Goal: Task Accomplishment & Management: Use online tool/utility

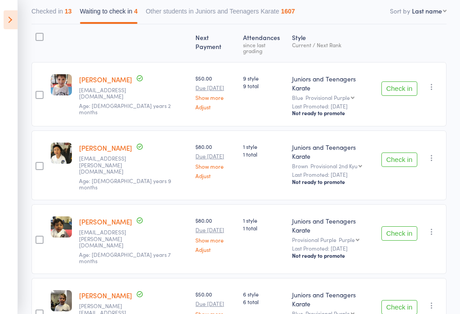
scroll to position [100, 0]
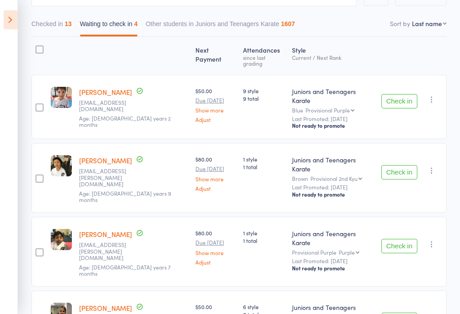
click at [434, 95] on icon "button" at bounding box center [432, 99] width 9 height 9
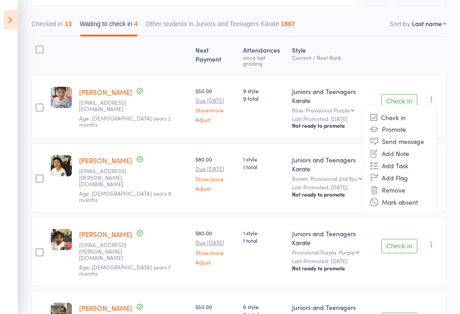
click at [400, 183] on li "Remove" at bounding box center [400, 189] width 74 height 12
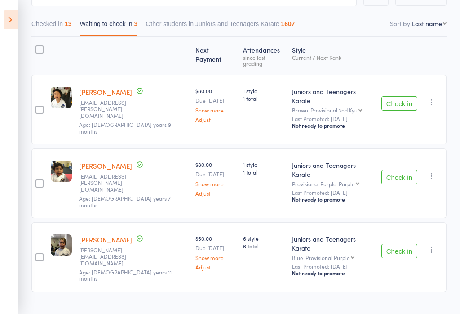
scroll to position [76, 0]
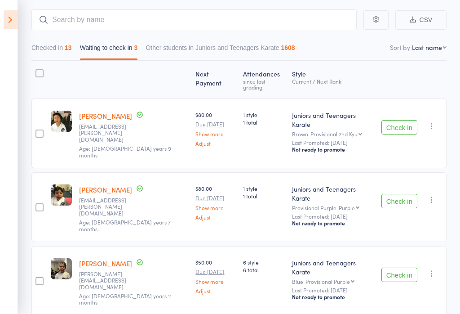
click at [432, 121] on icon "button" at bounding box center [432, 125] width 9 height 9
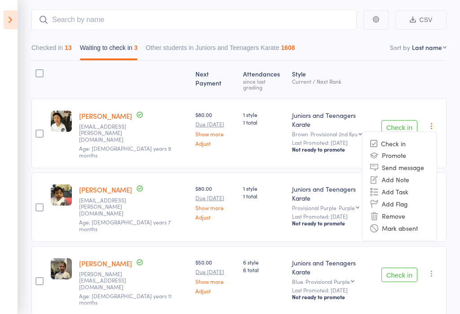
click at [402, 210] on li "Remove" at bounding box center [400, 216] width 74 height 12
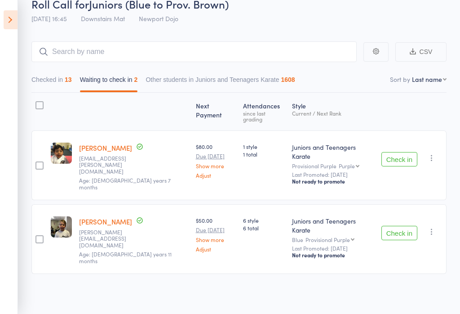
scroll to position [14, 0]
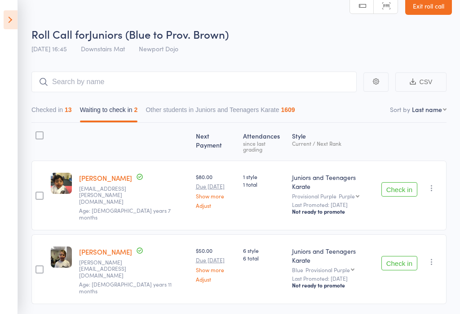
click at [434, 183] on button "button" at bounding box center [432, 188] width 11 height 11
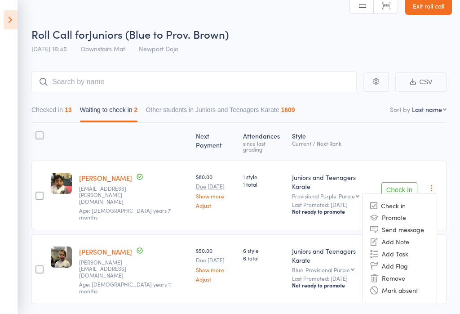
click at [406, 272] on li "Remove" at bounding box center [400, 278] width 74 height 12
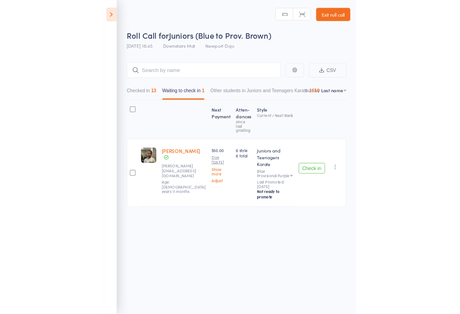
scroll to position [0, 0]
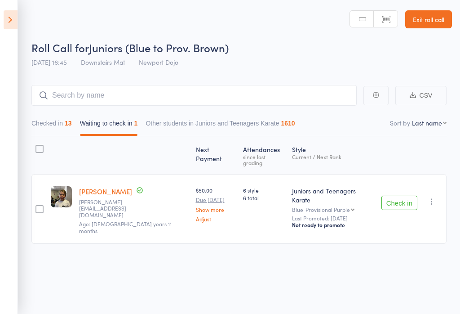
click at [436, 197] on icon "button" at bounding box center [432, 201] width 9 height 9
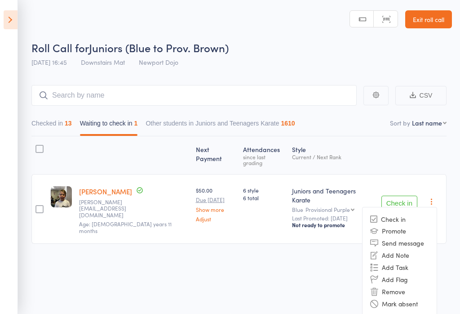
click at [401, 285] on li "Remove" at bounding box center [400, 291] width 74 height 12
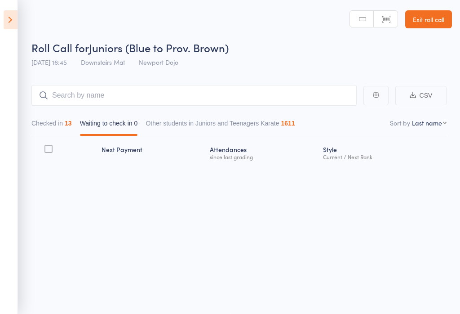
click at [10, 26] on icon at bounding box center [11, 19] width 14 height 19
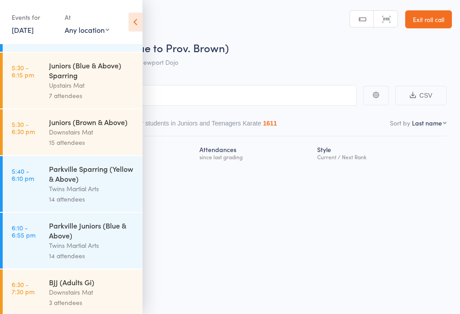
scroll to position [317, 0]
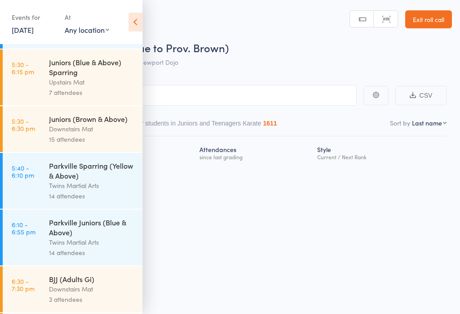
click at [48, 137] on link "5:30 - 6:30 pm Juniors (Brown & Above) Downstairs Mat 15 attendees" at bounding box center [73, 129] width 140 height 46
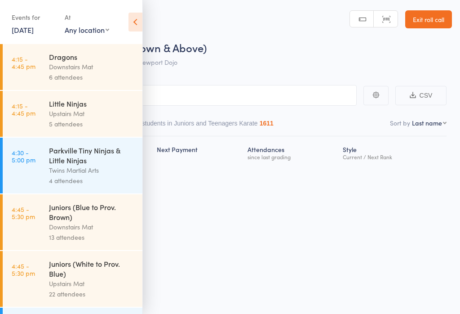
click at [138, 22] on icon at bounding box center [136, 22] width 14 height 19
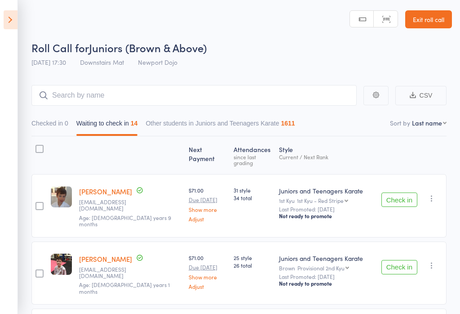
click at [36, 202] on div at bounding box center [40, 206] width 8 height 8
click at [37, 203] on input "checkbox" at bounding box center [37, 203] width 0 height 0
checkbox input "true"
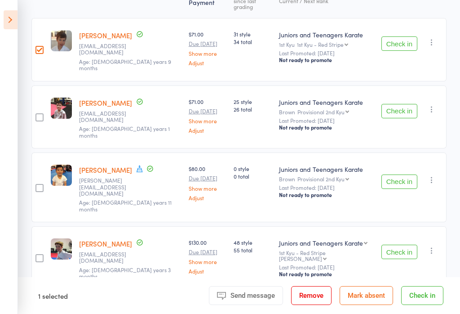
scroll to position [156, 0]
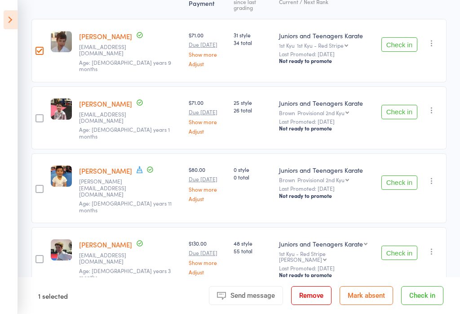
click at [42, 185] on div at bounding box center [40, 189] width 8 height 8
click at [37, 186] on input "checkbox" at bounding box center [37, 186] width 0 height 0
checkbox input "true"
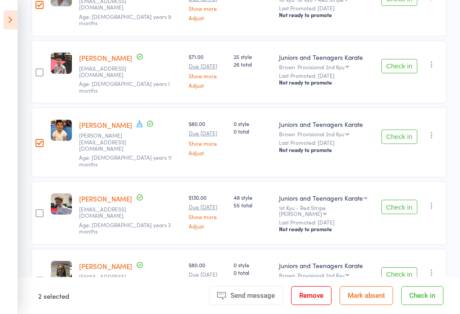
scroll to position [218, 0]
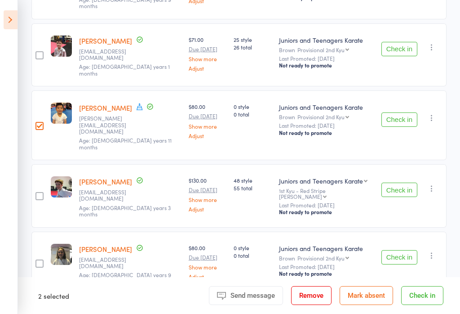
click at [40, 192] on div at bounding box center [40, 196] width 8 height 8
click at [37, 193] on input "checkbox" at bounding box center [37, 193] width 0 height 0
checkbox input "true"
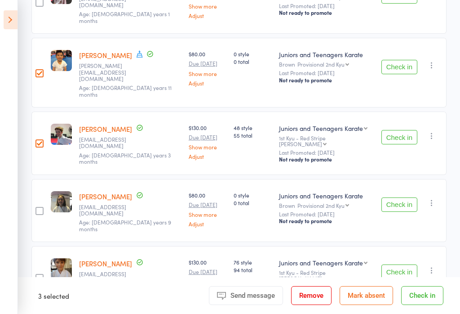
scroll to position [278, 0]
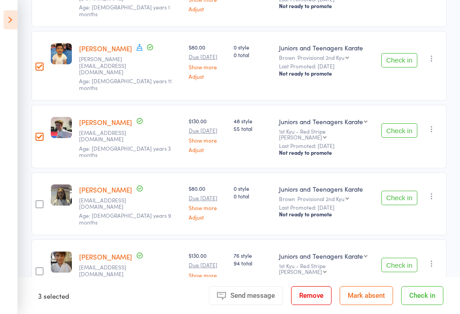
click at [42, 200] on div at bounding box center [40, 204] width 8 height 8
click at [37, 201] on input "checkbox" at bounding box center [37, 201] width 0 height 0
checkbox input "true"
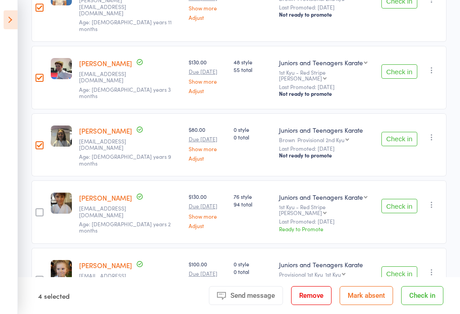
scroll to position [339, 0]
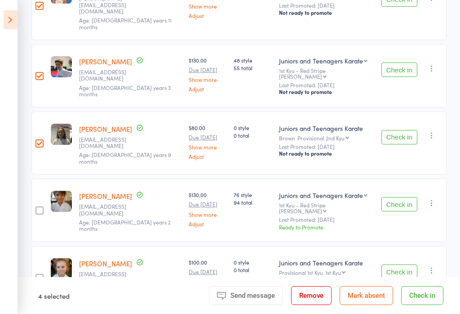
click at [36, 206] on div at bounding box center [40, 210] width 8 height 8
click at [37, 208] on input "checkbox" at bounding box center [37, 208] width 0 height 0
checkbox input "true"
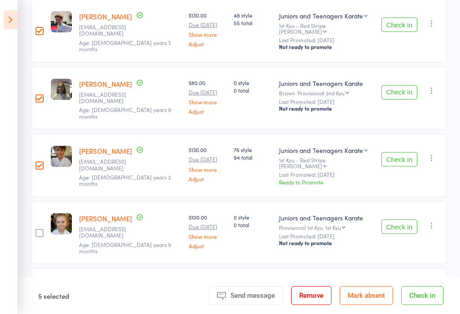
scroll to position [393, 0]
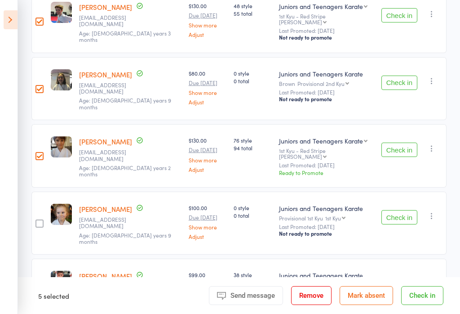
click at [38, 219] on div at bounding box center [40, 223] width 8 height 8
click at [37, 221] on input "checkbox" at bounding box center [37, 221] width 0 height 0
checkbox input "true"
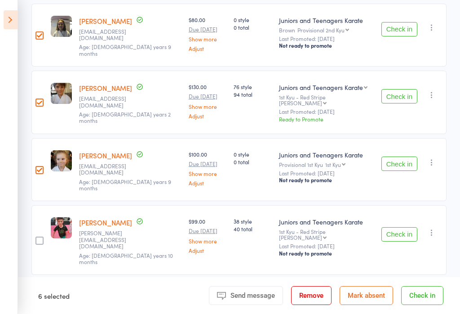
scroll to position [448, 0]
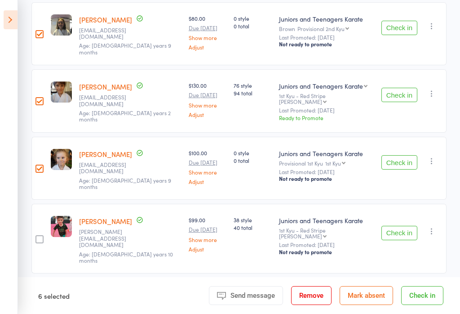
click at [36, 235] on div at bounding box center [40, 239] width 8 height 8
click at [37, 236] on input "checkbox" at bounding box center [37, 236] width 0 height 0
checkbox input "true"
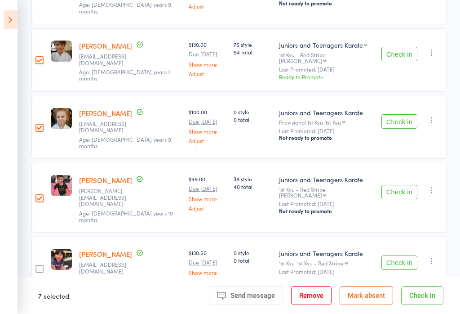
scroll to position [492, 0]
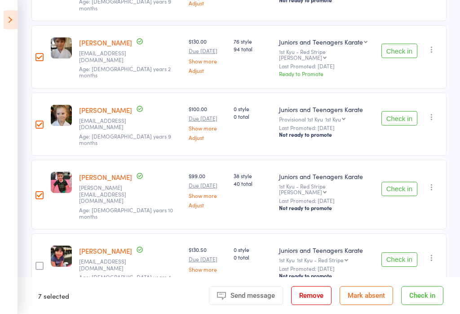
click at [36, 262] on div at bounding box center [40, 266] width 8 height 8
click at [37, 263] on input "checkbox" at bounding box center [37, 263] width 0 height 0
checkbox input "true"
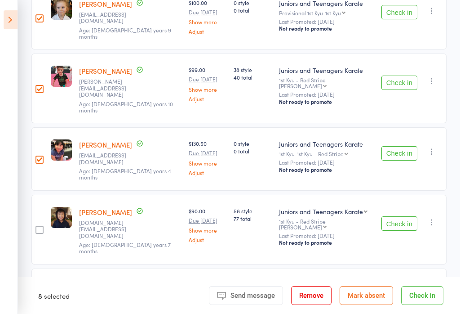
scroll to position [603, 0]
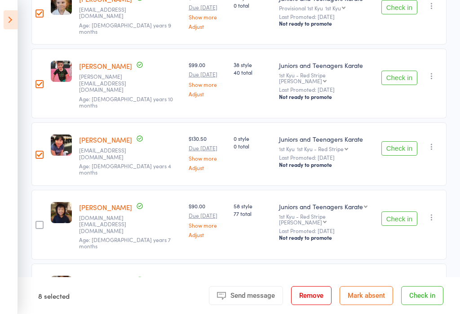
click at [37, 221] on div at bounding box center [40, 225] width 8 height 8
click at [37, 222] on input "checkbox" at bounding box center [37, 222] width 0 height 0
checkbox input "true"
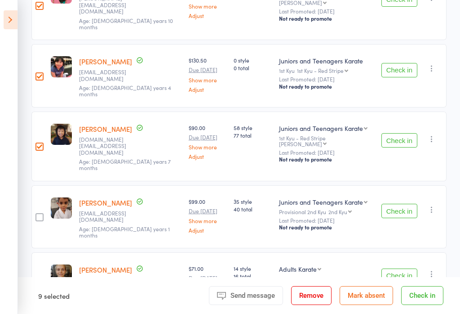
scroll to position [682, 0]
click at [37, 213] on div at bounding box center [40, 217] width 8 height 8
click at [37, 214] on input "checkbox" at bounding box center [37, 214] width 0 height 0
checkbox input "true"
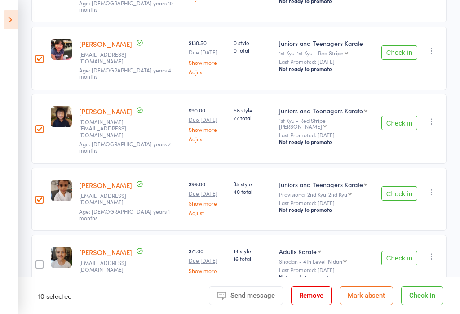
scroll to position [710, 0]
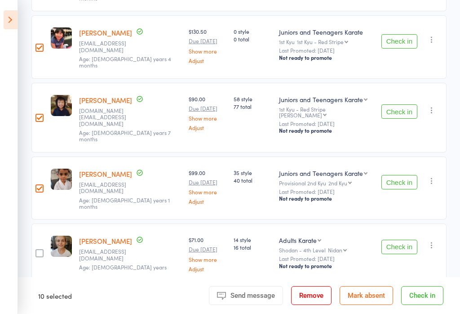
click at [36, 249] on div at bounding box center [40, 253] width 8 height 8
click at [37, 250] on input "checkbox" at bounding box center [37, 250] width 0 height 0
checkbox input "true"
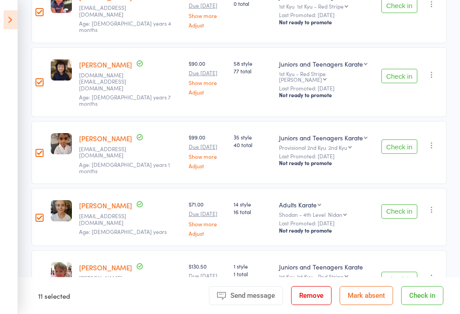
scroll to position [745, 0]
checkbox input "true"
click at [428, 305] on button "Check in" at bounding box center [422, 295] width 42 height 19
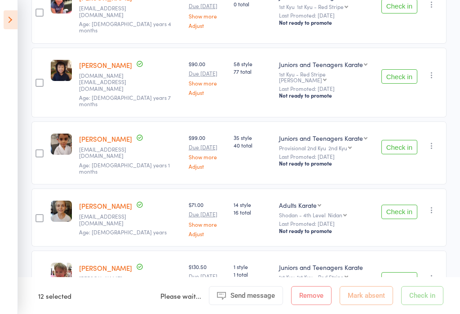
checkbox input "false"
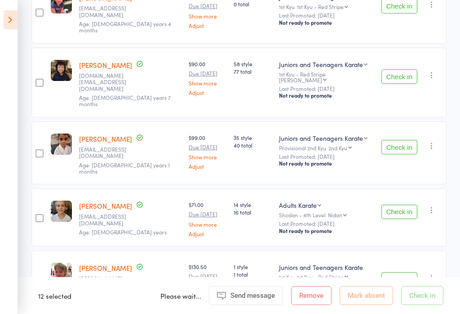
checkbox input "false"
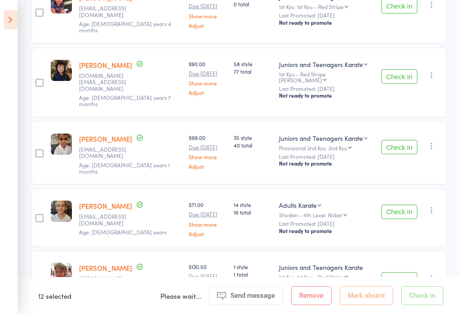
checkbox input "false"
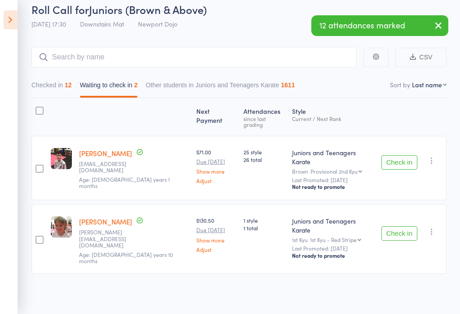
scroll to position [0, 0]
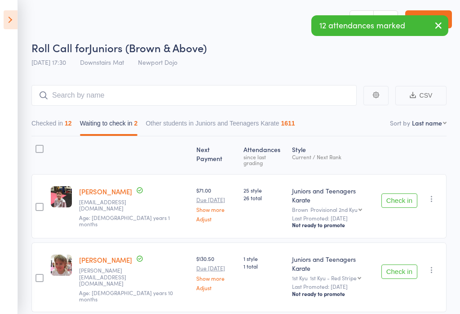
click at [38, 203] on div at bounding box center [40, 207] width 8 height 8
click at [37, 204] on input "checkbox" at bounding box center [37, 204] width 0 height 0
checkbox input "true"
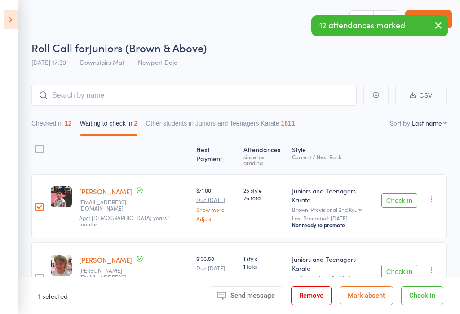
click at [38, 274] on div at bounding box center [40, 278] width 8 height 8
click at [37, 275] on input "checkbox" at bounding box center [37, 275] width 0 height 0
checkbox input "true"
click at [39, 203] on div at bounding box center [40, 207] width 8 height 8
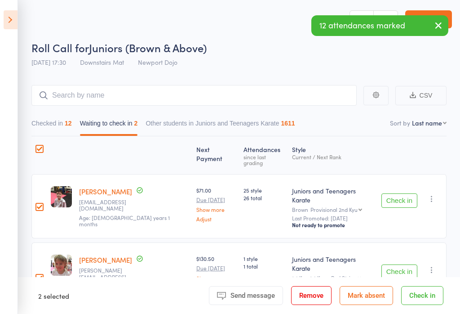
click at [37, 204] on input "checkbox" at bounding box center [37, 204] width 0 height 0
checkbox input "false"
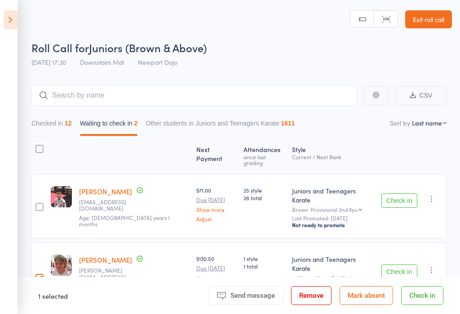
click at [39, 274] on div at bounding box center [40, 278] width 8 height 8
click at [37, 275] on input "checkbox" at bounding box center [37, 275] width 0 height 0
checkbox input "false"
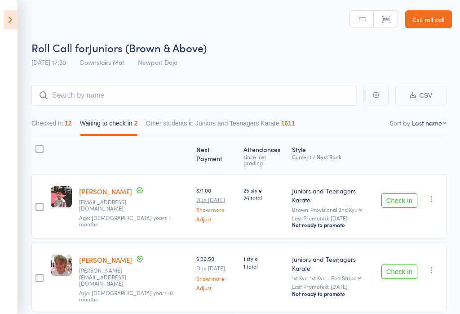
click at [436, 194] on icon "button" at bounding box center [432, 198] width 9 height 9
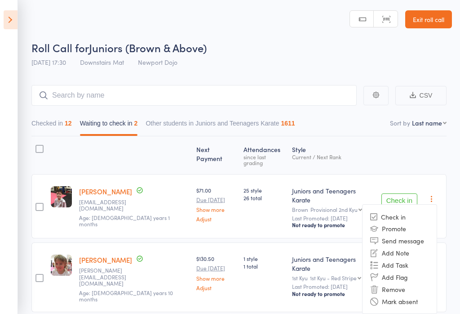
click at [395, 283] on li "Remove" at bounding box center [400, 289] width 74 height 12
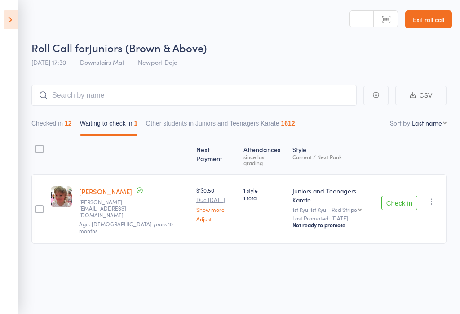
click at [437, 197] on icon "button" at bounding box center [432, 201] width 9 height 9
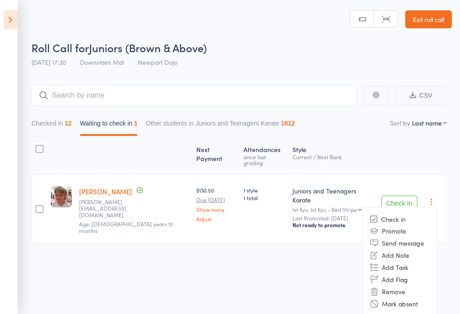
click at [395, 285] on li "Remove" at bounding box center [400, 291] width 74 height 12
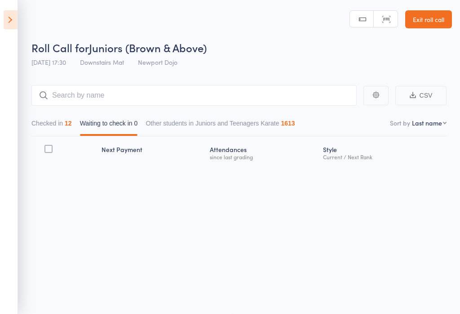
click at [9, 19] on icon at bounding box center [11, 19] width 14 height 19
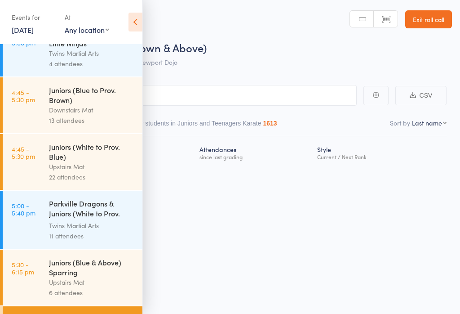
scroll to position [116, 0]
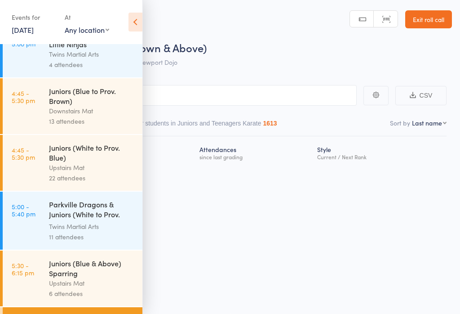
click at [37, 161] on link "4:45 - 5:30 pm Juniors (White to Prov. Blue) Upstairs Mat 22 attendees" at bounding box center [73, 163] width 140 height 56
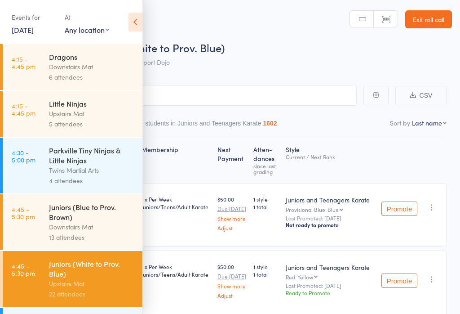
click at [41, 66] on link "4:15 - 4:45 pm Dragons Downstairs Mat 6 attendees" at bounding box center [73, 67] width 140 height 46
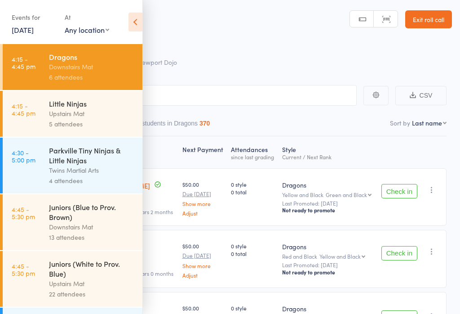
click at [137, 21] on icon at bounding box center [136, 22] width 14 height 19
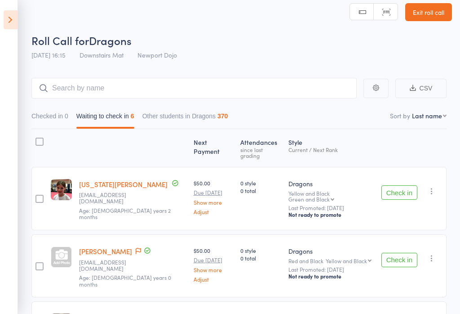
scroll to position [8, 0]
click at [401, 187] on button "Check in" at bounding box center [400, 192] width 36 height 14
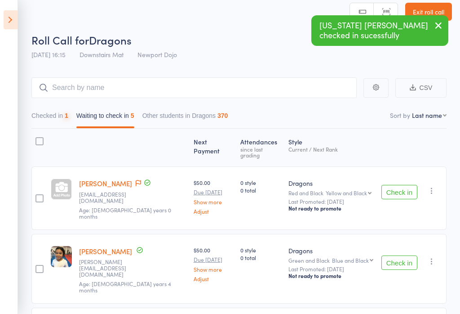
click at [401, 185] on button "Check in" at bounding box center [400, 192] width 36 height 14
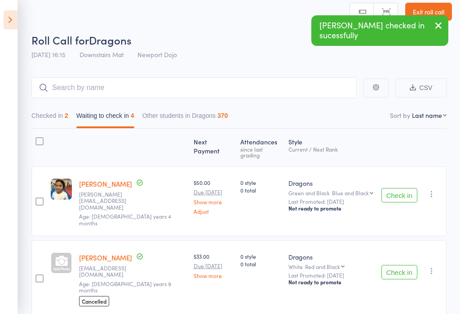
click at [395, 188] on button "Check in" at bounding box center [400, 195] width 36 height 14
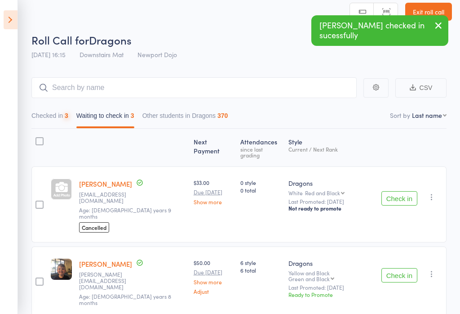
click at [399, 191] on button "Check in" at bounding box center [400, 198] width 36 height 14
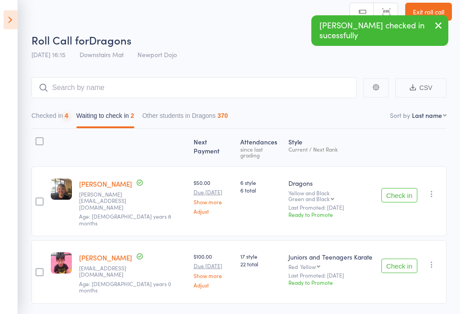
scroll to position [0, 0]
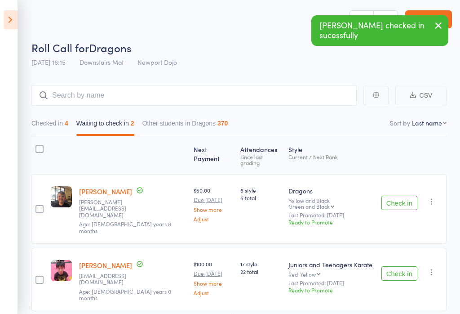
click at [406, 197] on button "Check in" at bounding box center [400, 203] width 36 height 14
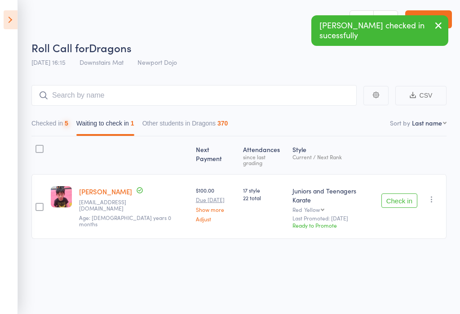
click at [404, 193] on button "Check in" at bounding box center [400, 200] width 36 height 14
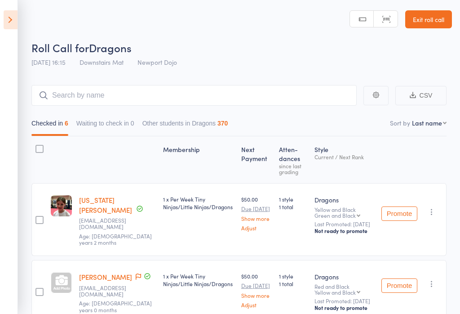
click at [8, 26] on icon at bounding box center [11, 19] width 14 height 19
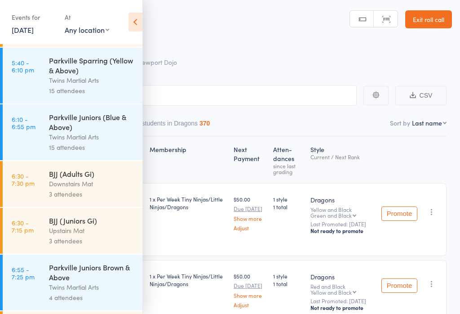
scroll to position [449, 0]
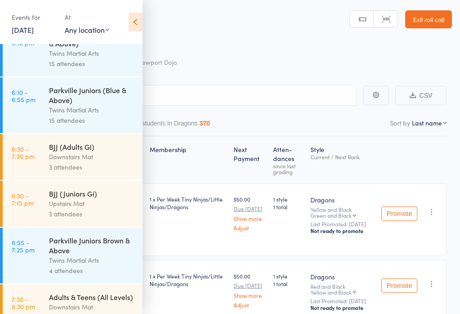
click at [55, 152] on div "BJJ (Adults Gi)" at bounding box center [92, 147] width 86 height 10
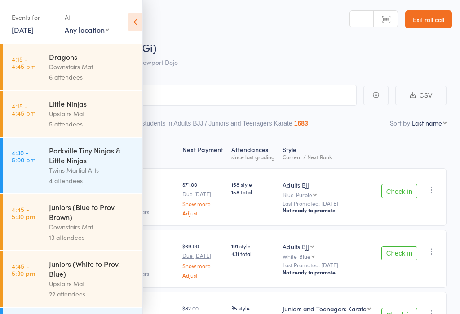
click at [137, 23] on icon at bounding box center [136, 22] width 14 height 19
